Goal: Entertainment & Leisure: Consume media (video, audio)

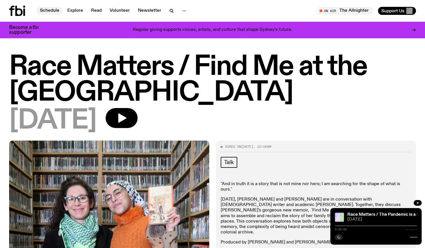
click at [48, 14] on link "Schedule" at bounding box center [50, 11] width 26 height 8
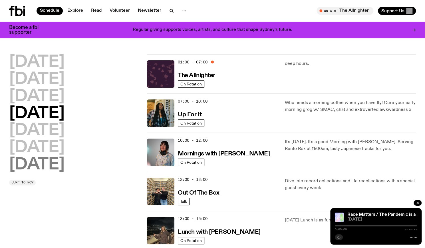
click at [43, 168] on h2 "[DATE]" at bounding box center [36, 165] width 55 height 16
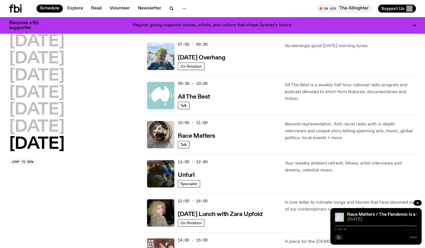
scroll to position [92, 0]
click at [208, 133] on h3 "Race Matters" at bounding box center [196, 136] width 37 height 6
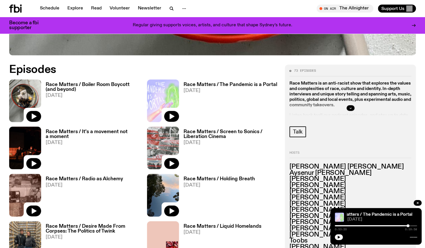
scroll to position [255, 0]
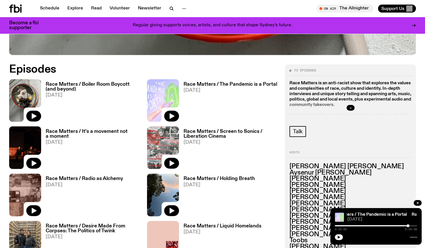
click at [76, 82] on h3 "Race Matters / Boiler Room Boycott (and beyond)" at bounding box center [93, 87] width 94 height 10
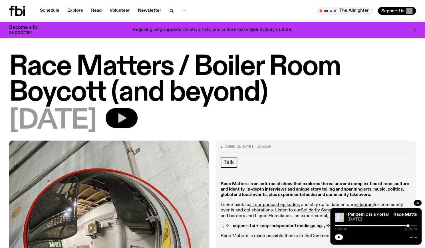
click at [137, 118] on button "button" at bounding box center [122, 118] width 32 height 20
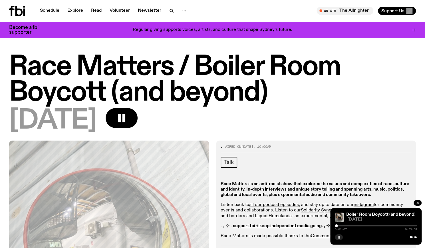
click at [337, 238] on icon "button" at bounding box center [338, 236] width 3 height 3
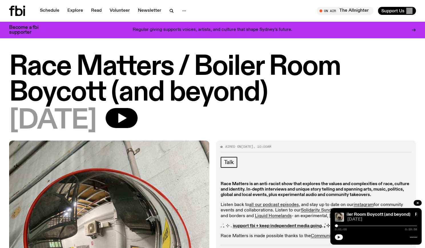
click at [337, 238] on icon "button" at bounding box center [338, 236] width 3 height 3
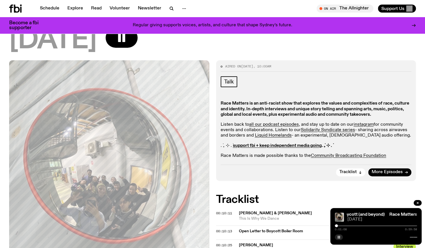
scroll to position [76, 0]
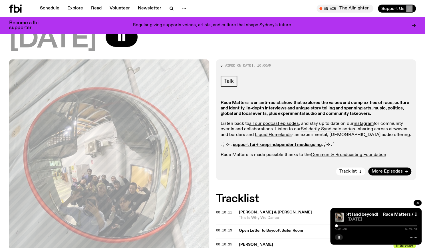
click at [340, 236] on icon "button" at bounding box center [338, 236] width 3 height 3
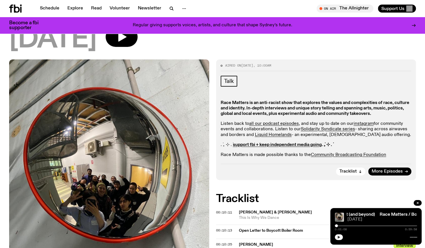
click at [340, 236] on icon "button" at bounding box center [338, 236] width 3 height 3
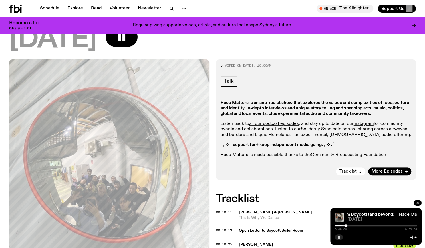
click at [338, 238] on icon "button" at bounding box center [338, 236] width 3 height 3
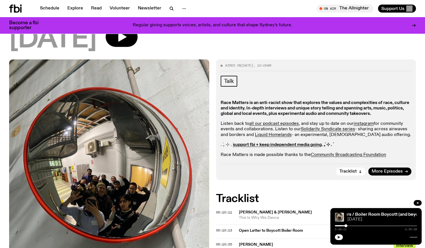
click at [338, 238] on icon "button" at bounding box center [338, 236] width 3 height 3
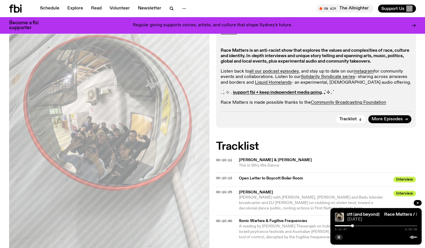
scroll to position [131, 0]
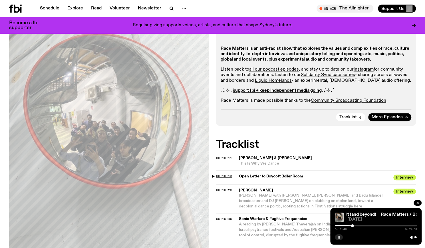
click at [228, 177] on span "00:10:13" at bounding box center [224, 175] width 16 height 5
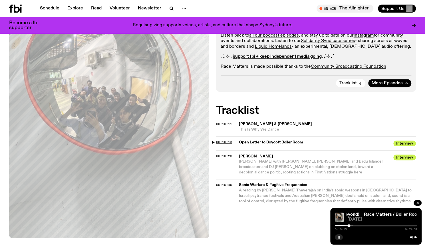
scroll to position [165, 0]
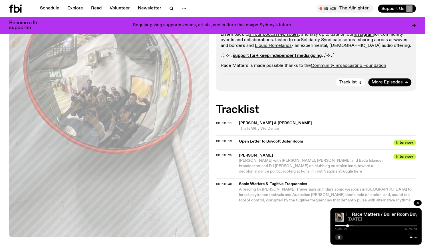
click at [347, 226] on div at bounding box center [347, 225] width 3 height 3
click at [346, 226] on div at bounding box center [346, 225] width 3 height 3
click at [345, 226] on div at bounding box center [345, 225] width 3 height 3
click at [343, 226] on div at bounding box center [343, 225] width 3 height 3
click at [342, 226] on div at bounding box center [342, 225] width 3 height 3
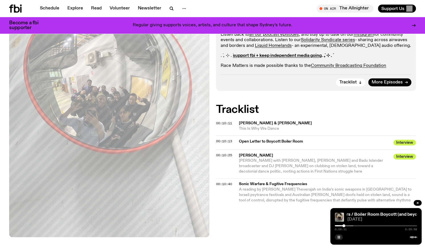
click at [343, 225] on div at bounding box center [343, 225] width 3 height 3
click at [344, 225] on div at bounding box center [344, 225] width 3 height 3
click at [345, 226] on div at bounding box center [344, 225] width 3 height 3
click at [345, 226] on div at bounding box center [345, 225] width 3 height 3
click at [346, 226] on div "0:07:47 0:59:58" at bounding box center [376, 227] width 82 height 7
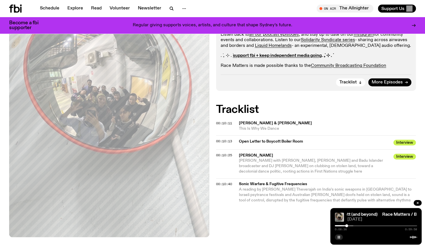
click at [346, 224] on div at bounding box center [346, 225] width 3 height 3
click at [347, 225] on div at bounding box center [347, 225] width 3 height 3
click at [349, 225] on div at bounding box center [348, 225] width 3 height 3
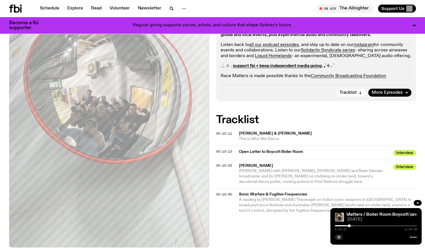
scroll to position [180, 0]
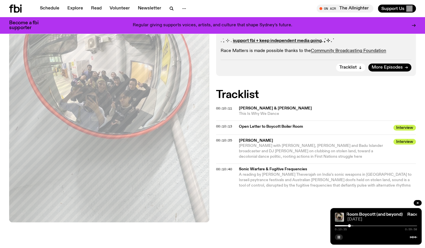
click at [351, 225] on div at bounding box center [312, 225] width 82 height 1
click at [351, 225] on div at bounding box center [350, 225] width 3 height 3
click at [352, 226] on div at bounding box center [352, 225] width 3 height 3
click at [353, 226] on div at bounding box center [352, 225] width 3 height 3
click at [353, 226] on div at bounding box center [353, 225] width 3 height 3
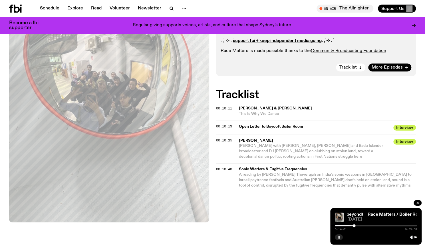
click at [354, 226] on div at bounding box center [353, 225] width 3 height 3
click at [354, 226] on div at bounding box center [354, 225] width 3 height 3
click at [355, 226] on div at bounding box center [354, 225] width 3 height 3
click at [355, 226] on div at bounding box center [355, 225] width 3 height 3
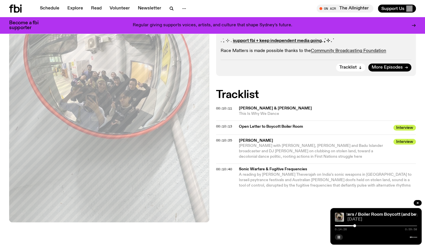
click at [354, 226] on div at bounding box center [354, 225] width 3 height 3
click at [340, 236] on button "button" at bounding box center [339, 237] width 8 height 6
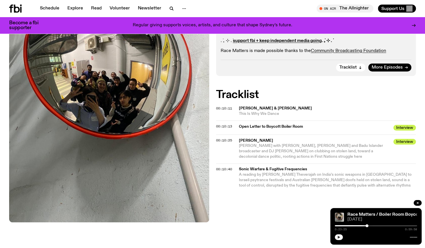
click at [340, 236] on button "button" at bounding box center [339, 237] width 8 height 6
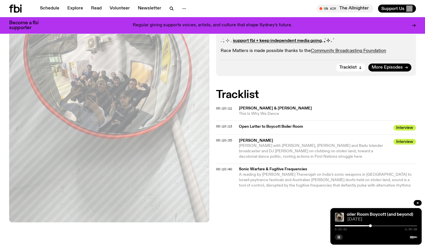
click at [335, 234] on button "button" at bounding box center [339, 237] width 8 height 6
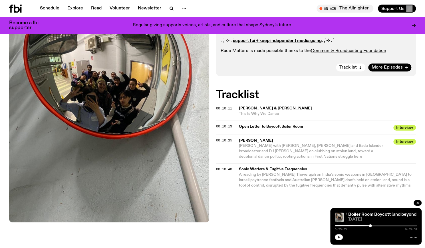
click at [340, 236] on button "button" at bounding box center [339, 237] width 8 height 6
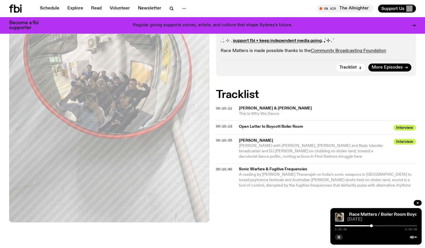
click at [340, 236] on button "button" at bounding box center [339, 237] width 8 height 6
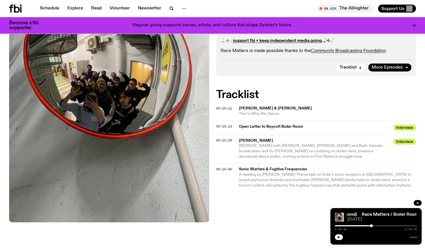
click at [340, 236] on button "button" at bounding box center [339, 237] width 8 height 6
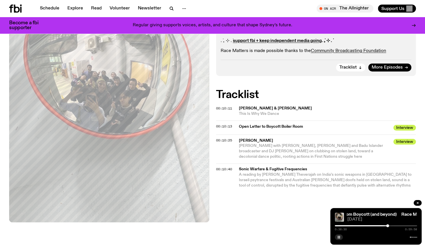
click at [340, 235] on icon "button" at bounding box center [338, 236] width 3 height 3
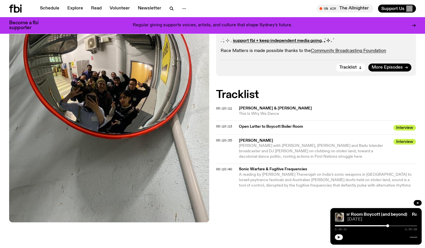
click at [335, 234] on button "button" at bounding box center [339, 237] width 8 height 6
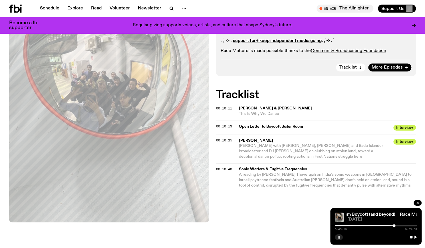
click at [340, 235] on icon "button" at bounding box center [338, 236] width 3 height 3
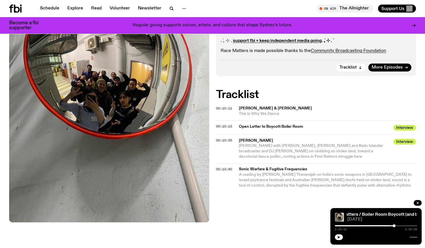
click at [340, 235] on icon "button" at bounding box center [338, 236] width 3 height 3
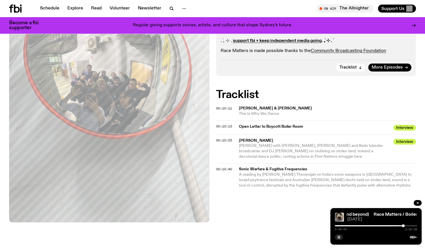
click at [340, 235] on icon "button" at bounding box center [338, 236] width 3 height 3
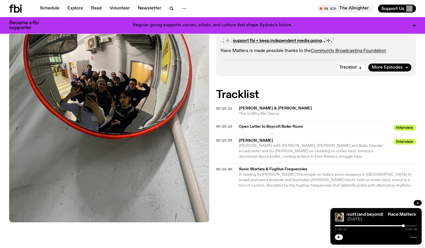
click at [340, 235] on icon "button" at bounding box center [338, 236] width 3 height 3
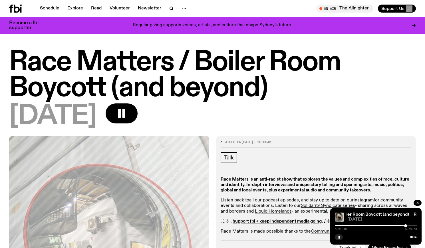
scroll to position [180, 0]
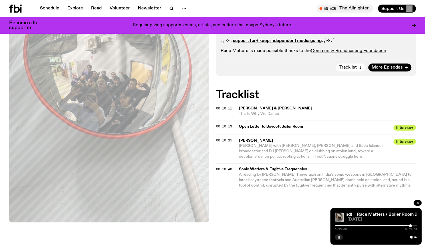
click at [340, 236] on icon "button" at bounding box center [338, 236] width 3 height 3
